Goal: Information Seeking & Learning: Learn about a topic

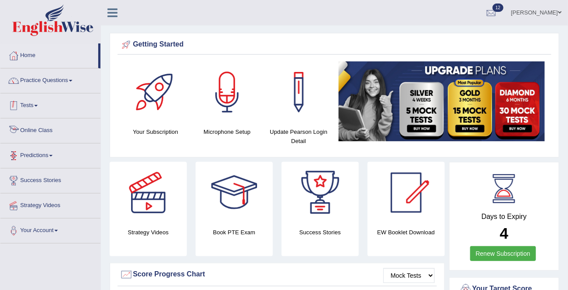
click at [37, 109] on link "Tests" at bounding box center [50, 104] width 100 height 22
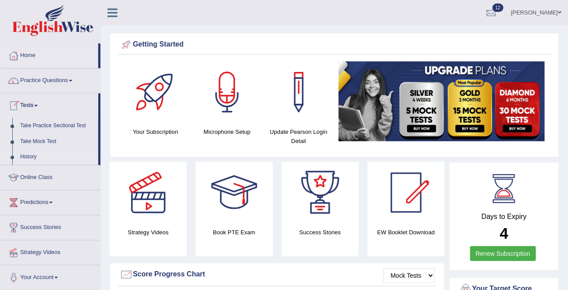
click at [32, 157] on link "History" at bounding box center [57, 157] width 82 height 16
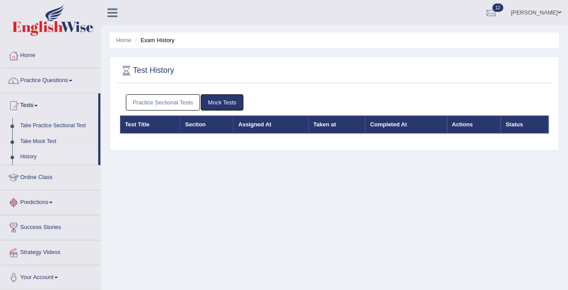
click at [184, 96] on link "Practice Sectional Tests" at bounding box center [163, 102] width 75 height 16
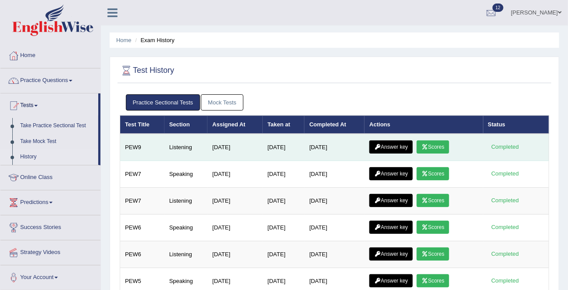
click at [440, 146] on link "Scores" at bounding box center [433, 146] width 32 height 13
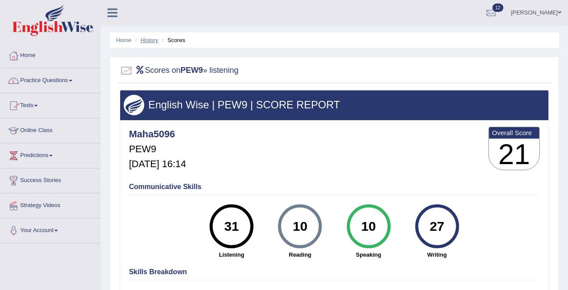
click at [146, 40] on link "History" at bounding box center [150, 40] width 18 height 7
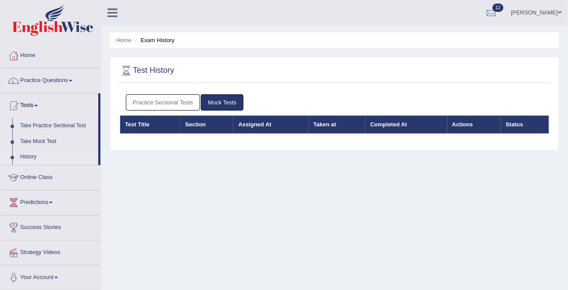
click at [180, 101] on link "Practice Sectional Tests" at bounding box center [163, 102] width 75 height 16
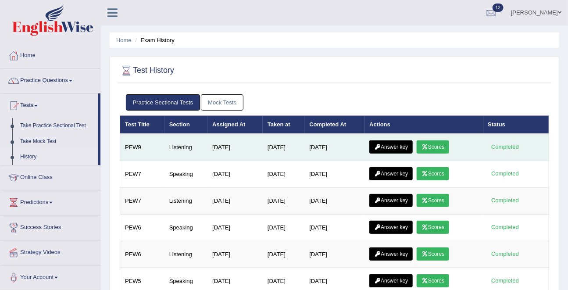
click at [394, 140] on link "Answer key" at bounding box center [390, 146] width 43 height 13
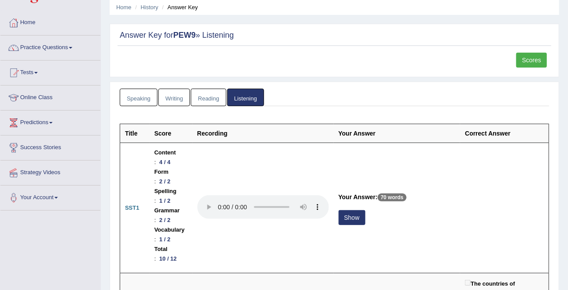
scroll to position [35, 0]
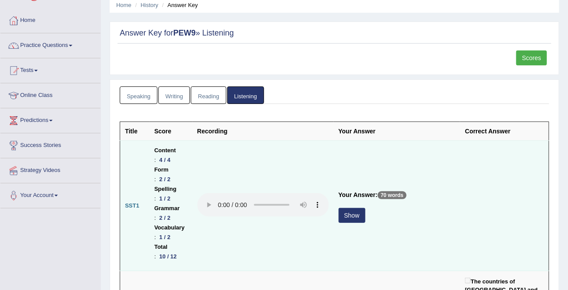
click at [365, 208] on button "Show" at bounding box center [352, 215] width 27 height 15
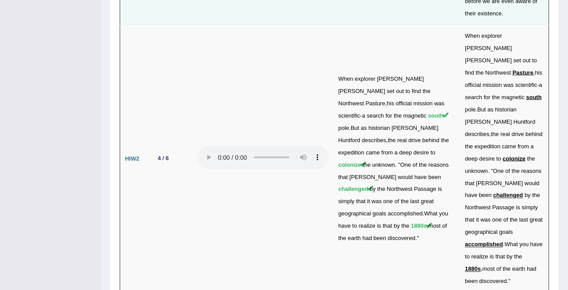
scroll to position [2980, 0]
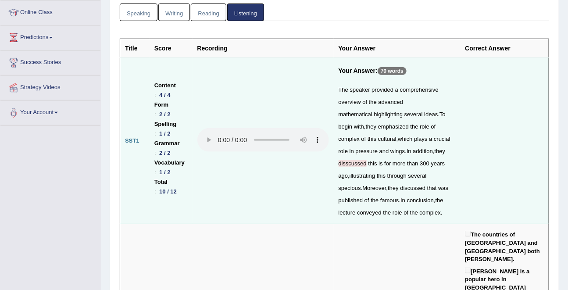
scroll to position [0, 0]
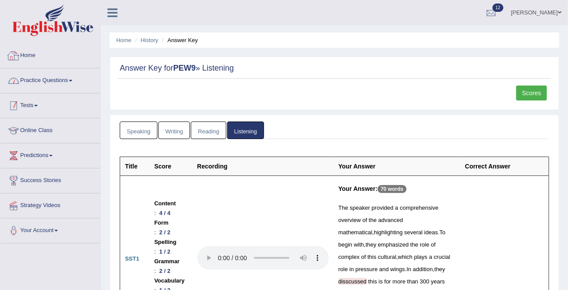
click at [34, 102] on link "Tests" at bounding box center [50, 104] width 100 height 22
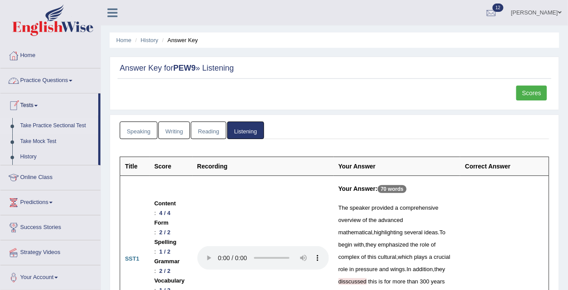
click at [35, 123] on link "Take Practice Sectional Test" at bounding box center [57, 126] width 82 height 16
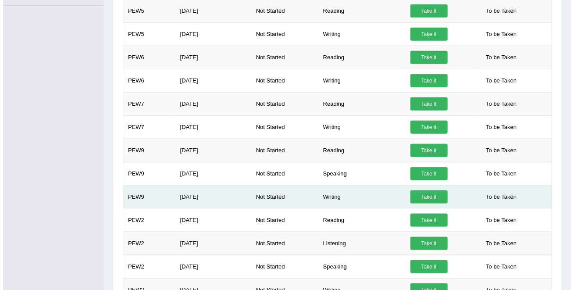
scroll to position [287, 0]
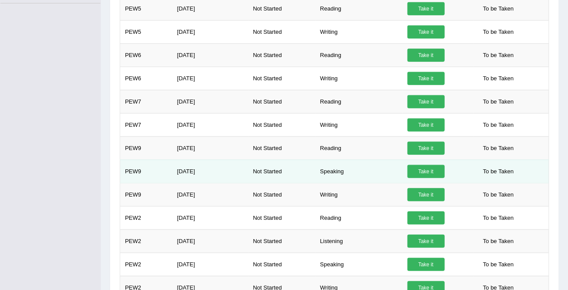
click at [420, 166] on link "Take it" at bounding box center [425, 171] width 37 height 13
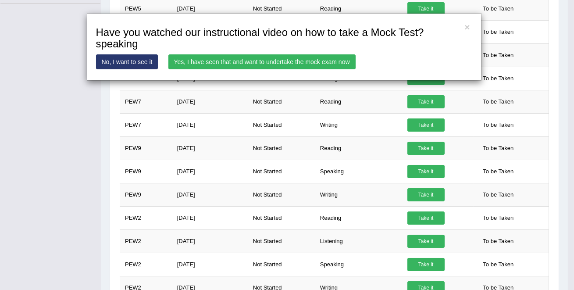
click at [266, 63] on link "Yes, I have seen that and want to undertake the mock exam now" at bounding box center [261, 61] width 187 height 15
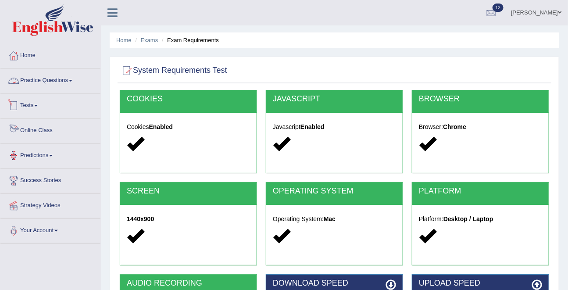
click at [57, 83] on link "Practice Questions" at bounding box center [50, 79] width 100 height 22
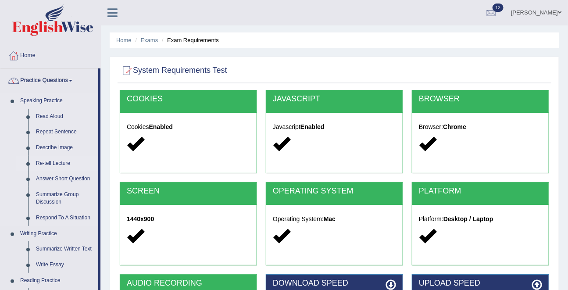
click at [57, 161] on link "Re-tell Lecture" at bounding box center [65, 164] width 66 height 16
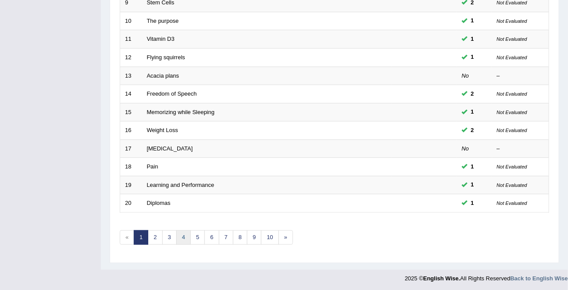
click at [183, 239] on link "4" at bounding box center [183, 237] width 14 height 14
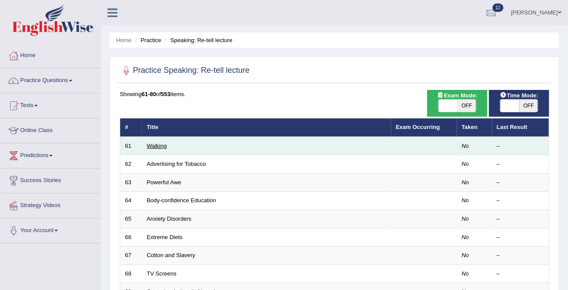
click at [157, 147] on link "Walking" at bounding box center [157, 146] width 20 height 7
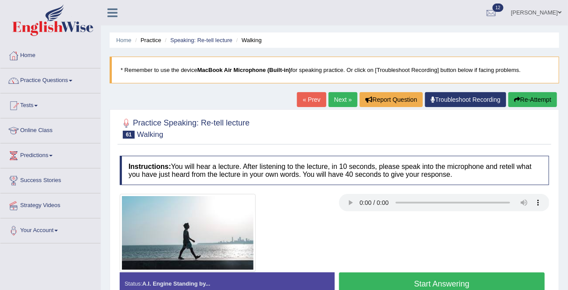
click at [183, 43] on li "Speaking: Re-tell lecture" at bounding box center [198, 40] width 70 height 8
click at [183, 41] on link "Speaking: Re-tell lecture" at bounding box center [201, 40] width 62 height 7
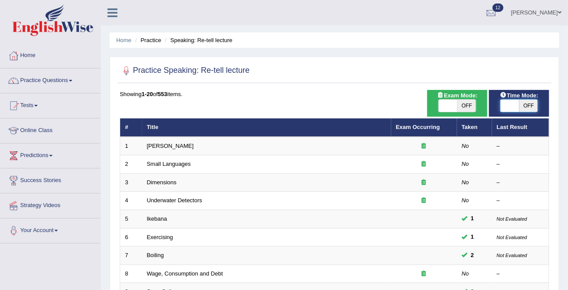
click at [514, 108] on span at bounding box center [509, 106] width 19 height 12
checkbox input "true"
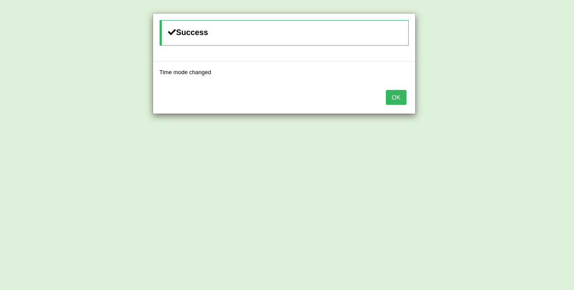
click at [386, 90] on button "OK" at bounding box center [396, 97] width 20 height 15
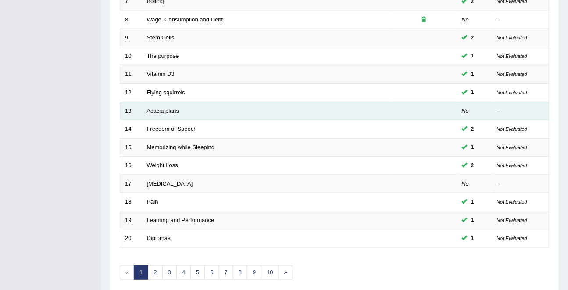
scroll to position [289, 0]
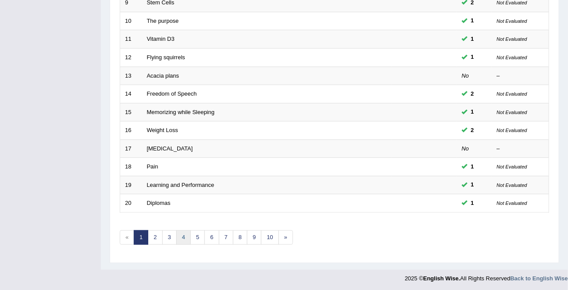
click at [184, 235] on link "4" at bounding box center [183, 237] width 14 height 14
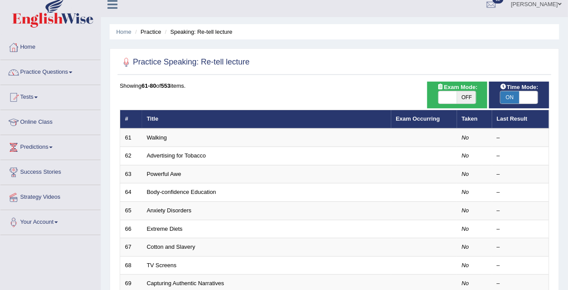
scroll to position [9, 0]
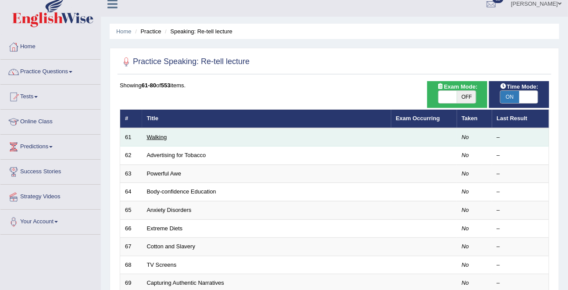
click at [162, 138] on link "Walking" at bounding box center [157, 137] width 20 height 7
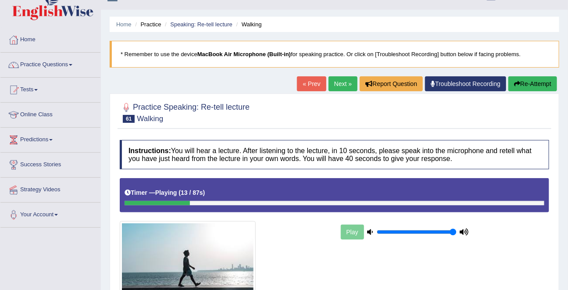
scroll to position [25, 0]
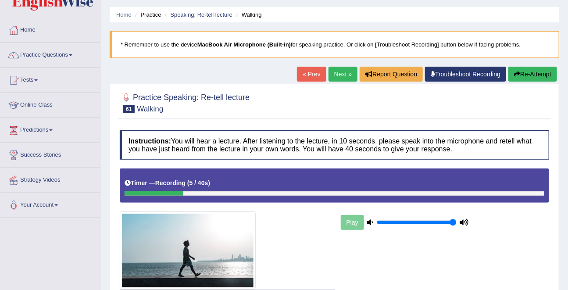
click at [550, 73] on button "Re-Attempt" at bounding box center [532, 74] width 49 height 15
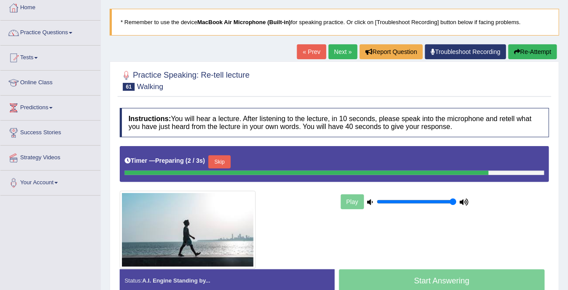
scroll to position [51, 0]
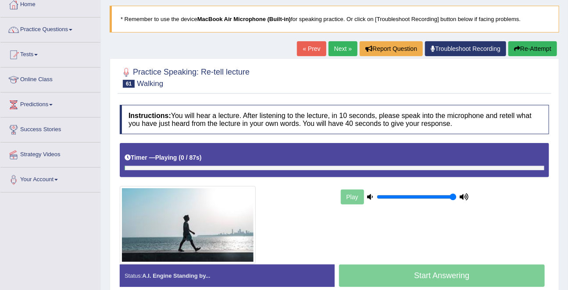
click at [226, 160] on div "Timer — Playing ( 0 / 87s ) Skip" at bounding box center [335, 157] width 420 height 15
click at [246, 170] on div at bounding box center [335, 168] width 420 height 4
drag, startPoint x: 140, startPoint y: 172, endPoint x: 208, endPoint y: 187, distance: 70.0
click at [208, 187] on div "Instructions: You will hear a lecture. After listening to the lecture, in 10 se…" at bounding box center [335, 199] width 434 height 198
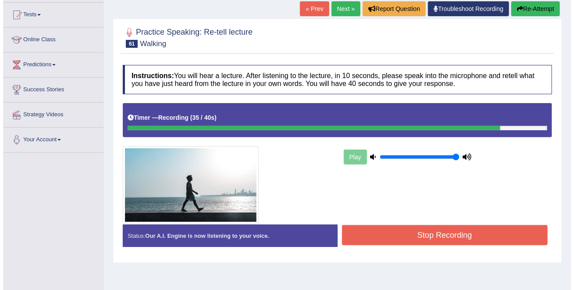
scroll to position [96, 0]
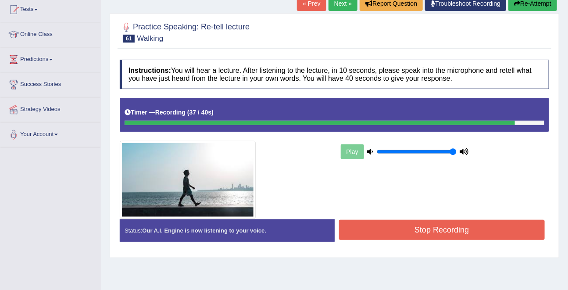
click at [451, 232] on button "Stop Recording" at bounding box center [442, 230] width 206 height 20
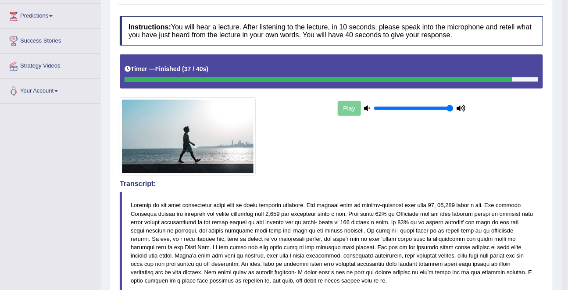
scroll to position [63, 0]
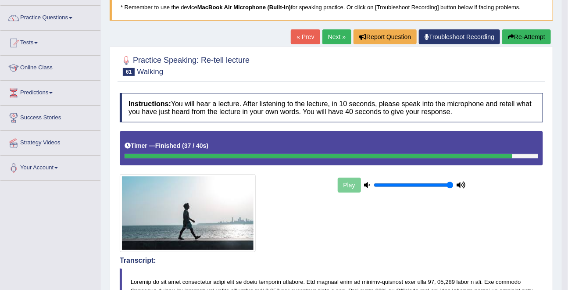
click at [339, 39] on link "Next »" at bounding box center [336, 36] width 29 height 15
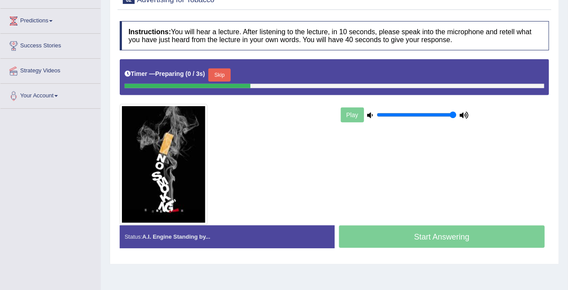
scroll to position [153, 0]
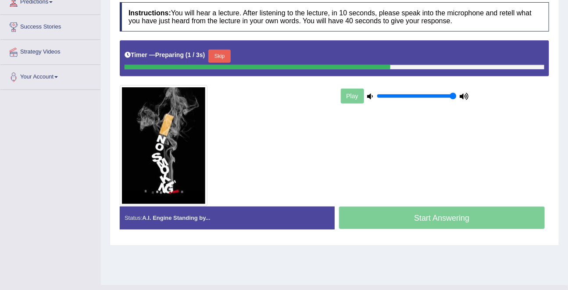
click at [230, 55] on button "Skip" at bounding box center [219, 56] width 22 height 13
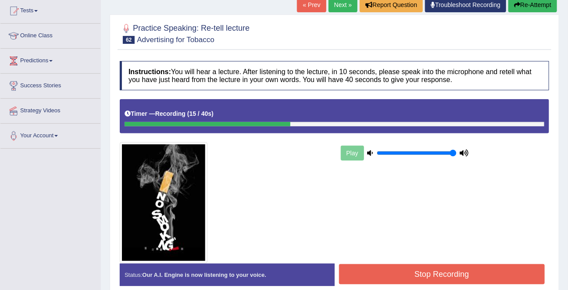
scroll to position [91, 0]
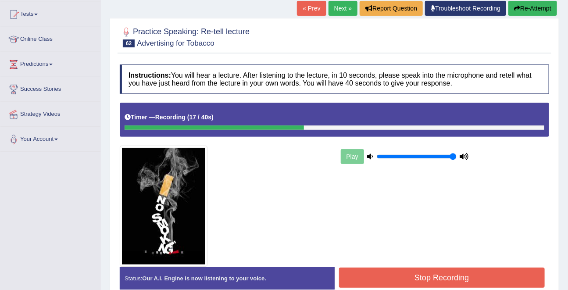
click at [545, 3] on button "Re-Attempt" at bounding box center [532, 8] width 49 height 15
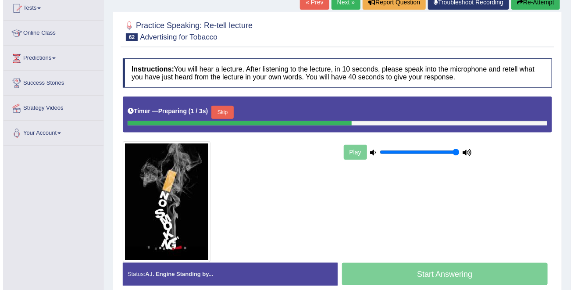
scroll to position [140, 0]
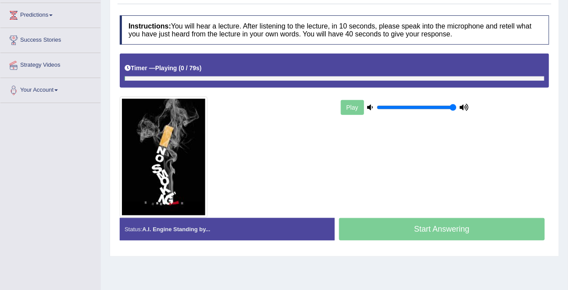
click at [219, 68] on div "Timer — Playing ( 0 / 79s ) Skip" at bounding box center [335, 68] width 420 height 15
click at [393, 82] on div "Timer — Playing ( 1 / 79s ) Skip" at bounding box center [334, 71] width 429 height 34
click at [393, 82] on div "Timer — Playing ( 2 / 79s ) Skip" at bounding box center [334, 71] width 429 height 34
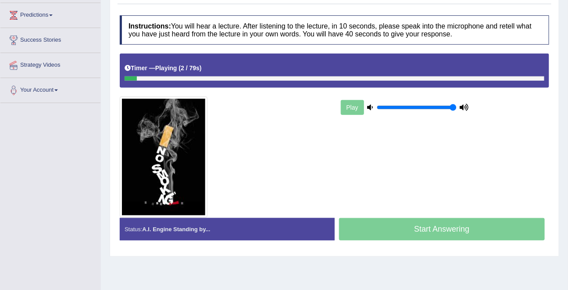
click at [393, 82] on div "Timer — Playing ( 2 / 79s ) Skip" at bounding box center [334, 71] width 429 height 34
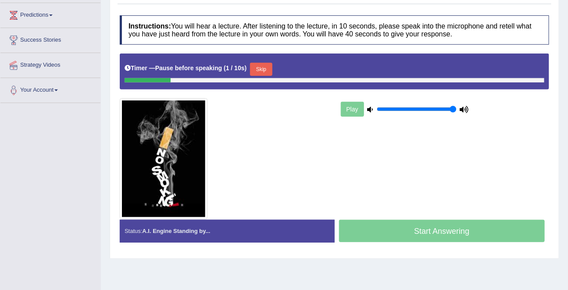
click at [269, 71] on button "Skip" at bounding box center [261, 69] width 22 height 13
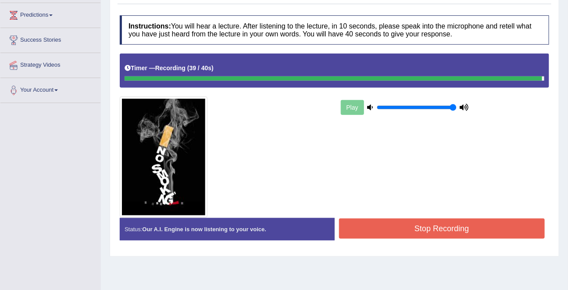
click at [438, 225] on button "Stop Recording" at bounding box center [442, 228] width 206 height 20
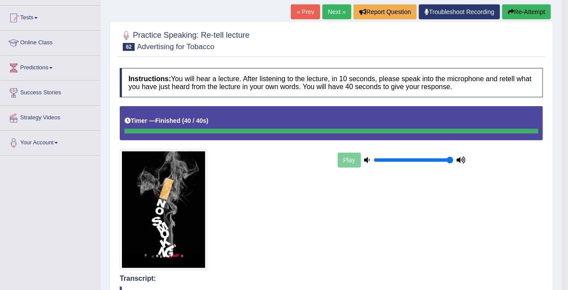
scroll to position [81, 0]
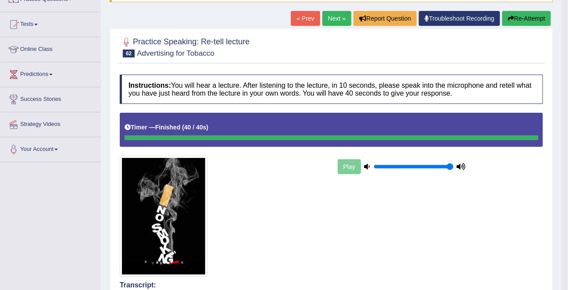
click at [520, 18] on button "Re-Attempt" at bounding box center [526, 18] width 49 height 15
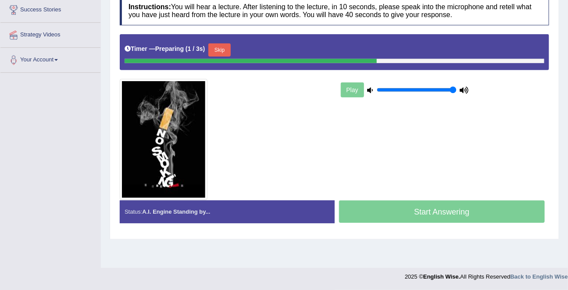
click at [227, 57] on button "Skip" at bounding box center [219, 49] width 22 height 13
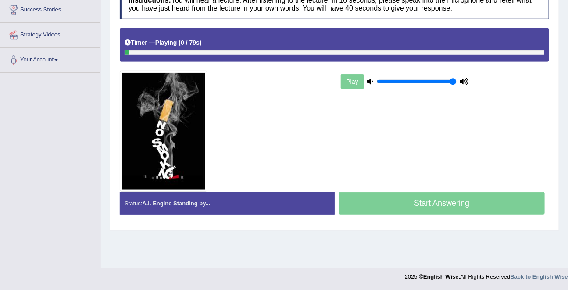
click at [412, 207] on div "Start Answering" at bounding box center [442, 204] width 215 height 25
click at [437, 58] on div "Timer — Playing ( 29 / 79s ) Skip" at bounding box center [334, 45] width 429 height 34
click at [437, 55] on div "Timer — Playing ( 29 / 79s ) Skip" at bounding box center [334, 45] width 429 height 34
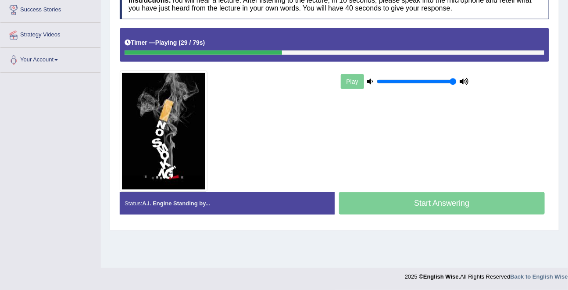
click at [437, 55] on div "Timer — Playing ( 29 / 79s ) Skip" at bounding box center [334, 45] width 429 height 34
click at [437, 55] on div "Timer — Playing ( 30 / 79s ) Skip" at bounding box center [334, 45] width 429 height 34
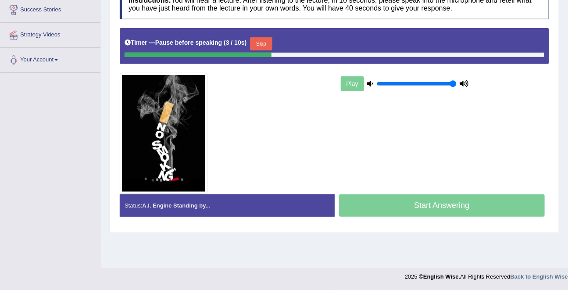
click at [265, 42] on button "Skip" at bounding box center [261, 43] width 22 height 13
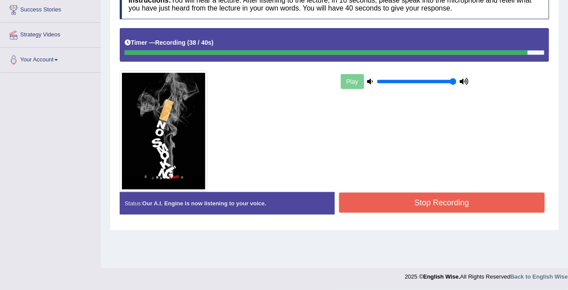
click at [437, 200] on button "Stop Recording" at bounding box center [442, 203] width 206 height 20
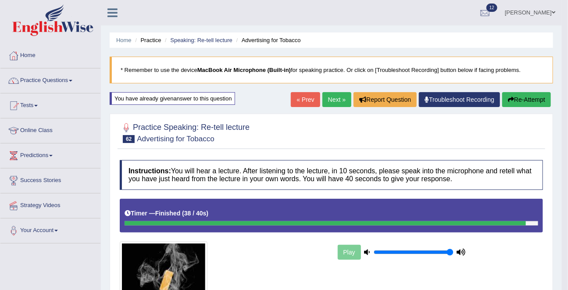
click at [331, 101] on link "Next »" at bounding box center [336, 99] width 29 height 15
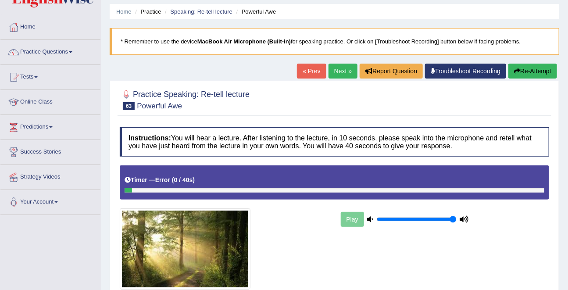
scroll to position [30, 0]
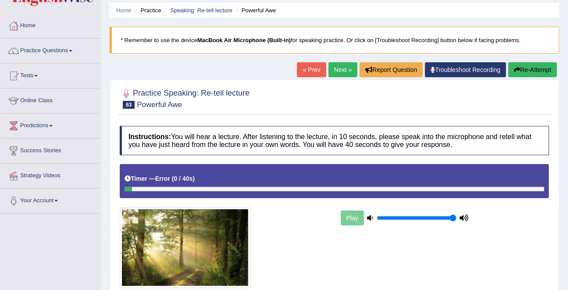
click at [523, 70] on button "Re-Attempt" at bounding box center [532, 69] width 49 height 15
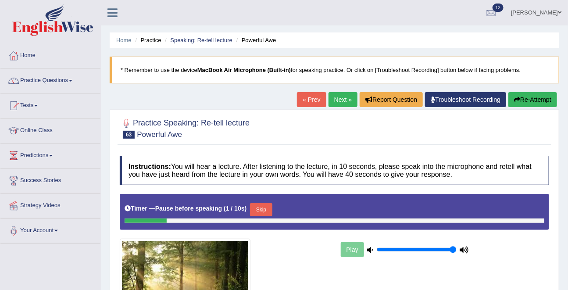
click at [266, 213] on button "Skip" at bounding box center [261, 209] width 22 height 13
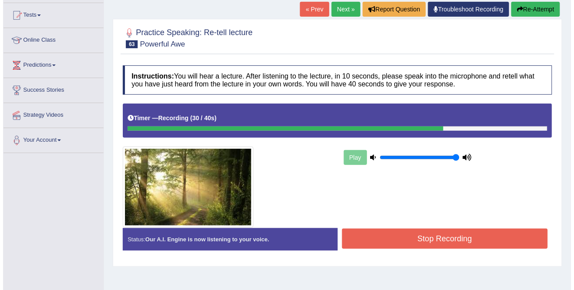
scroll to position [91, 0]
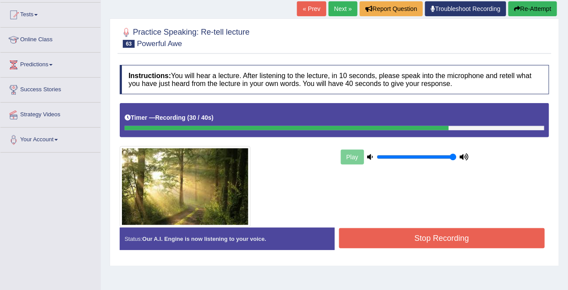
click at [438, 240] on button "Stop Recording" at bounding box center [442, 238] width 206 height 20
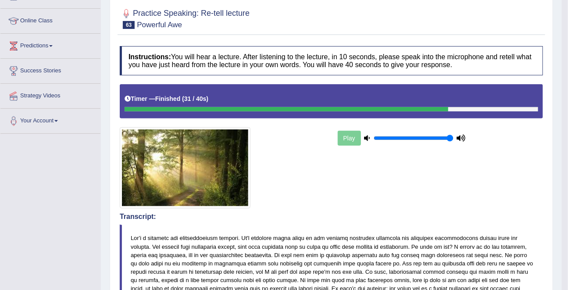
scroll to position [108, 0]
